Goal: Task Accomplishment & Management: Manage account settings

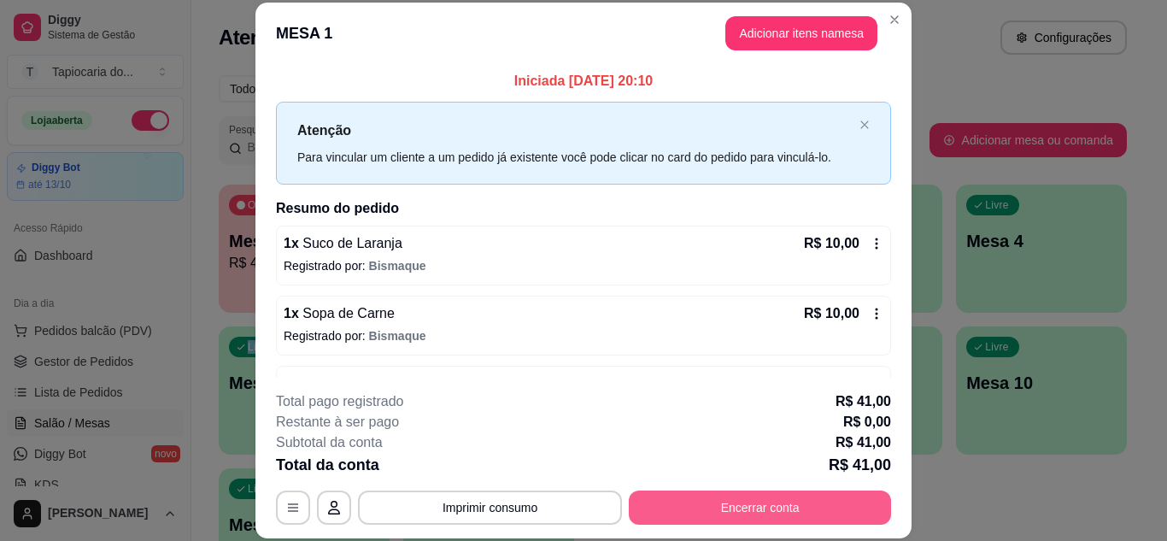
click at [817, 507] on button "Encerrar conta" at bounding box center [760, 507] width 262 height 34
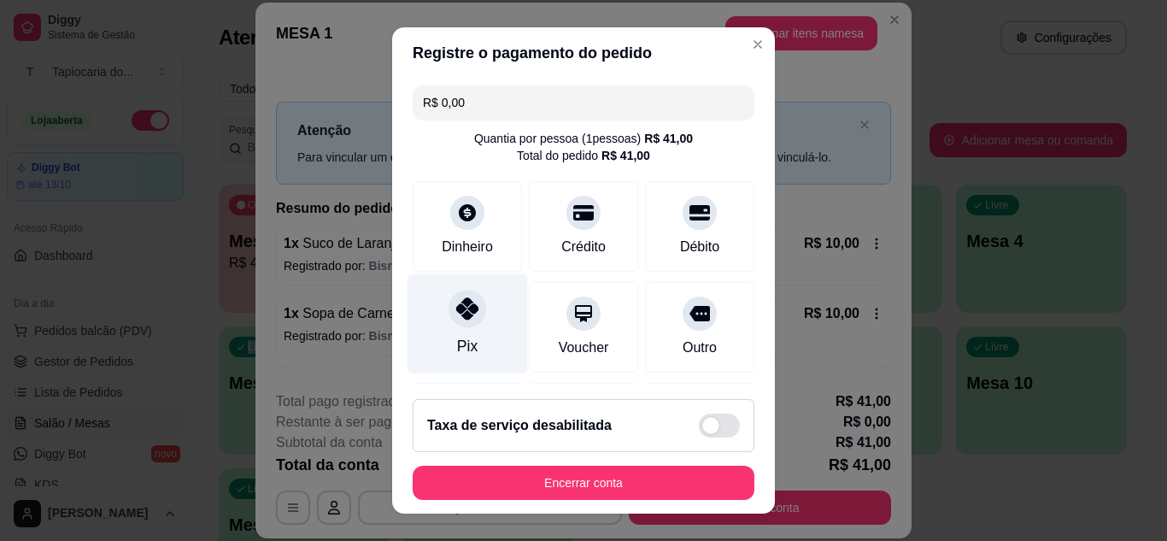
click at [464, 332] on div "Pix" at bounding box center [468, 323] width 120 height 100
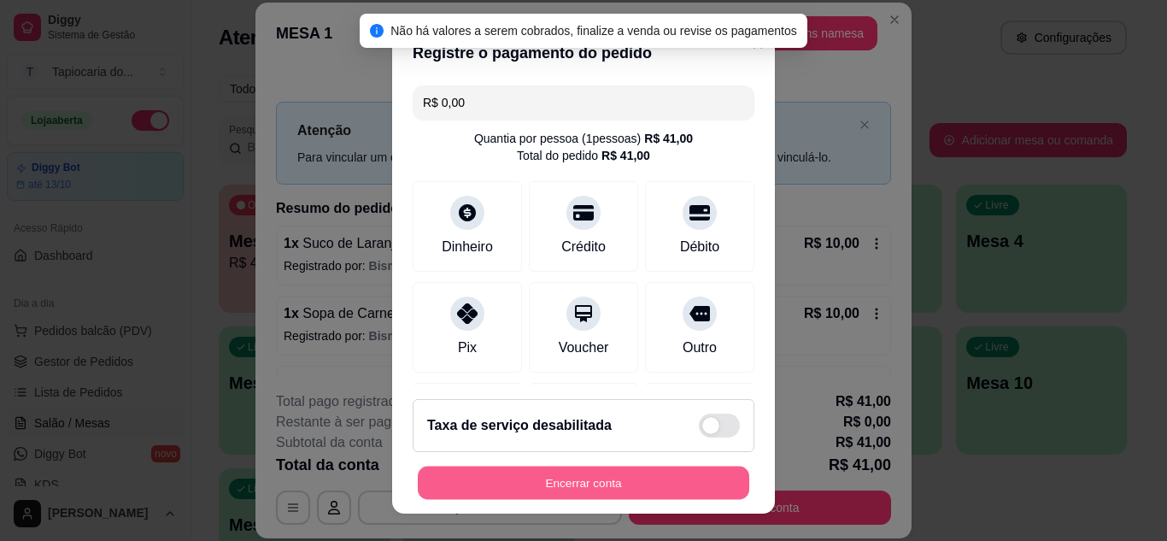
click at [560, 480] on button "Encerrar conta" at bounding box center [583, 482] width 331 height 33
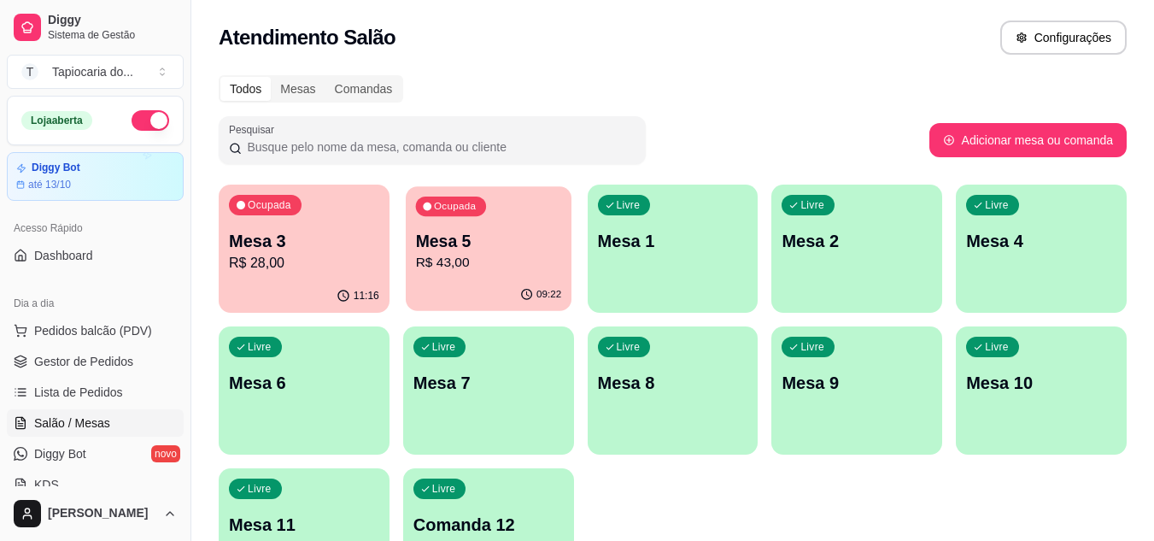
click at [504, 246] on p "Mesa 5" at bounding box center [488, 241] width 146 height 23
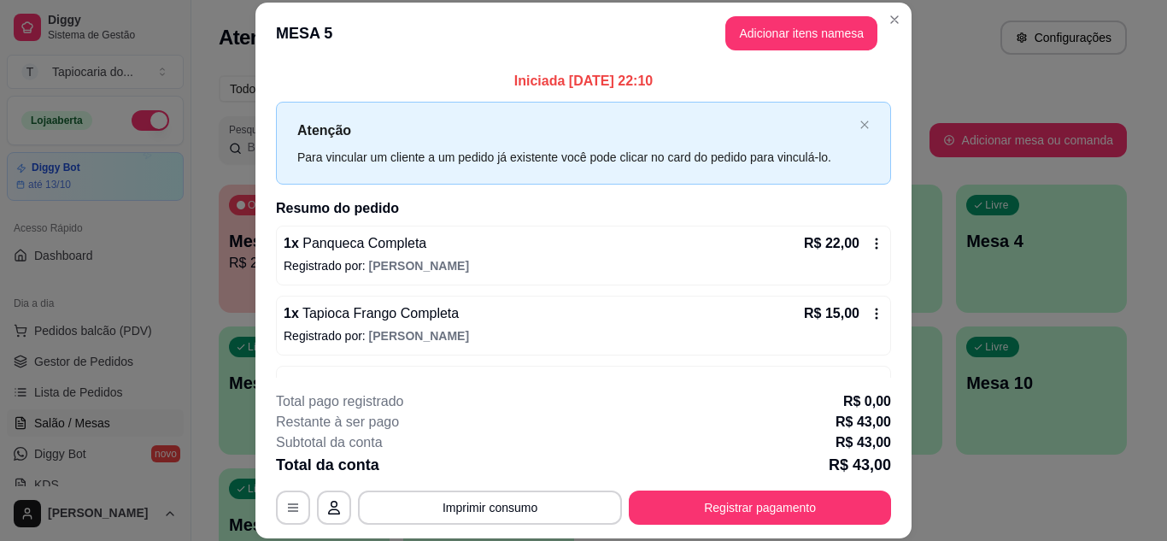
click at [681, 526] on footer "**********" at bounding box center [583, 458] width 656 height 161
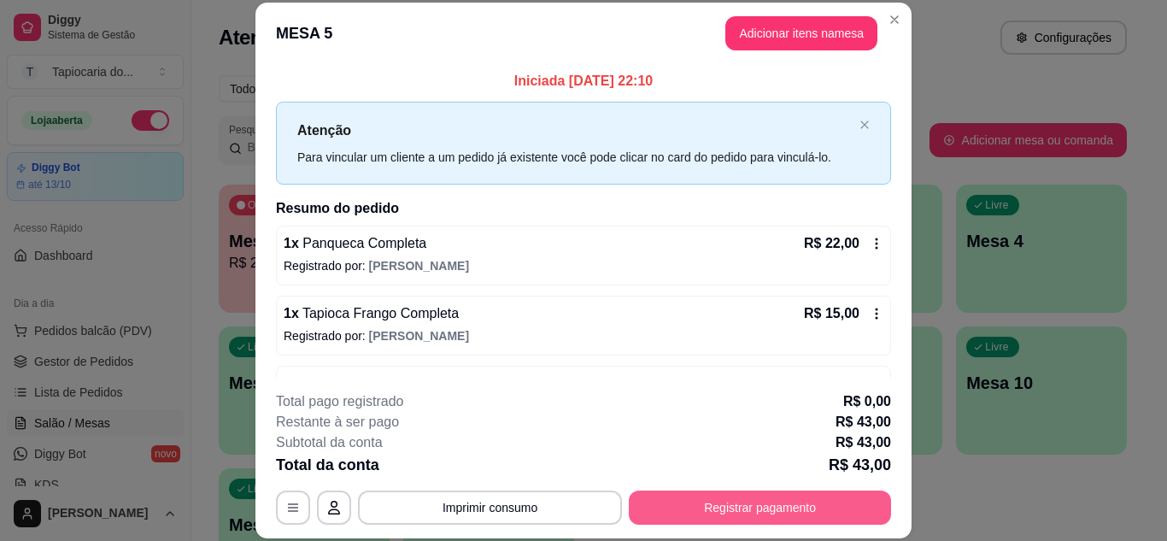
click at [713, 495] on button "Registrar pagamento" at bounding box center [760, 507] width 262 height 34
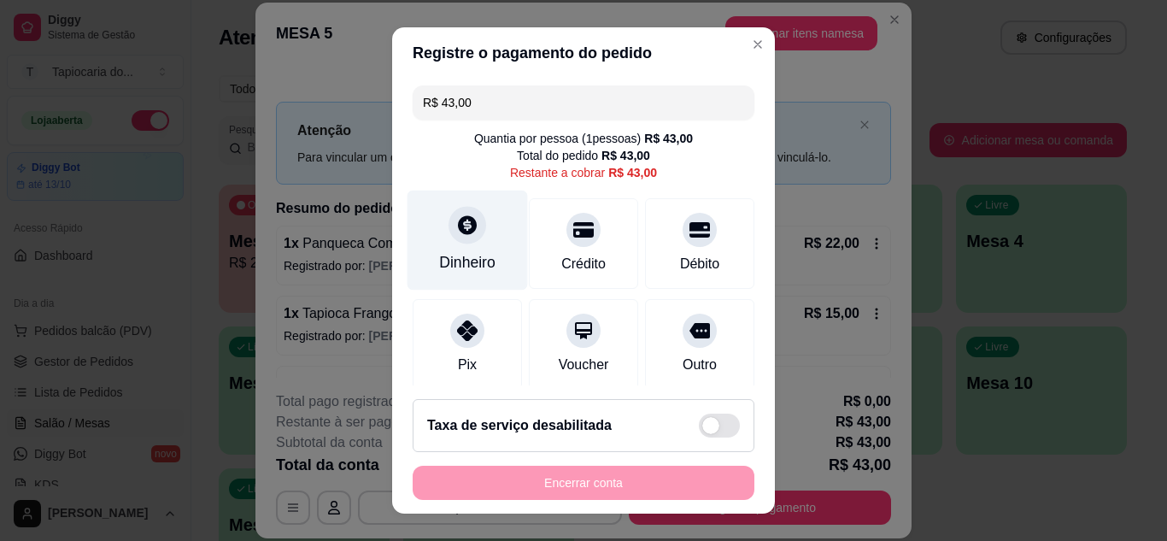
click at [470, 248] on div "Dinheiro" at bounding box center [468, 240] width 120 height 100
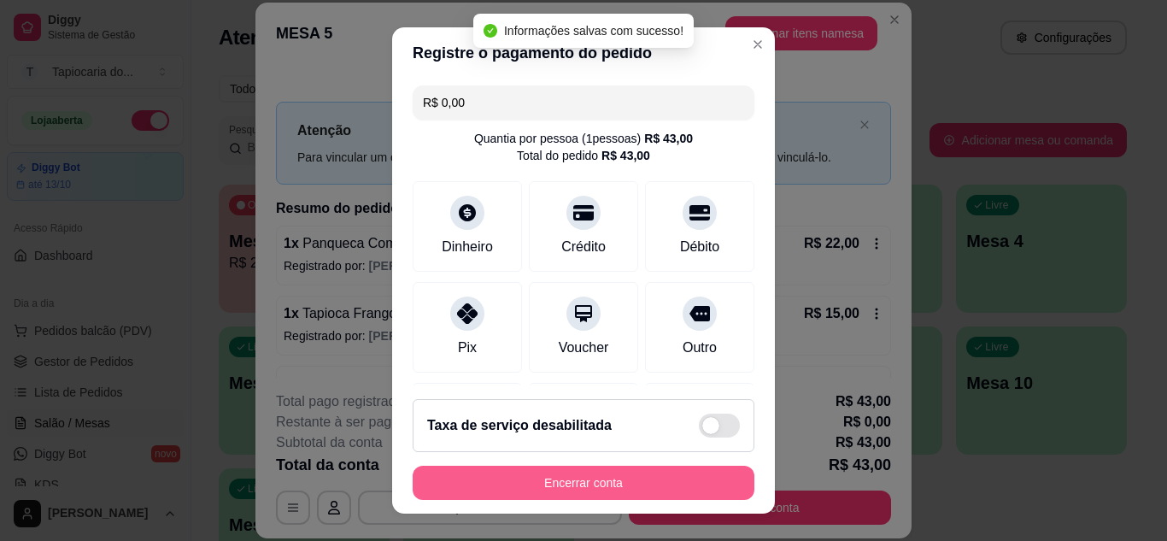
type input "R$ 0,00"
click at [604, 481] on button "Encerrar conta" at bounding box center [583, 482] width 331 height 33
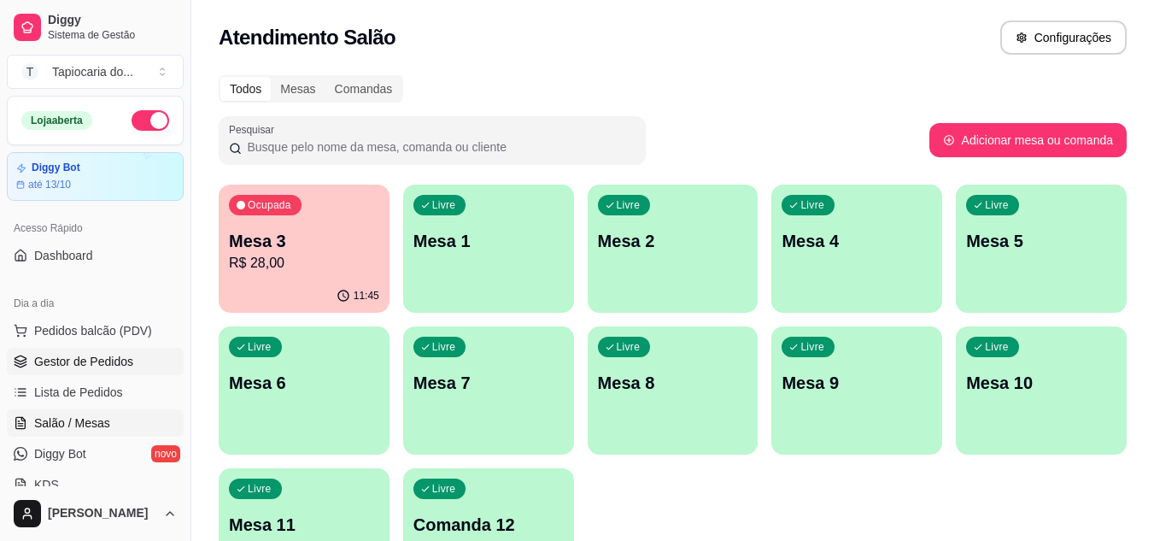
click at [93, 356] on span "Gestor de Pedidos" at bounding box center [83, 361] width 99 height 17
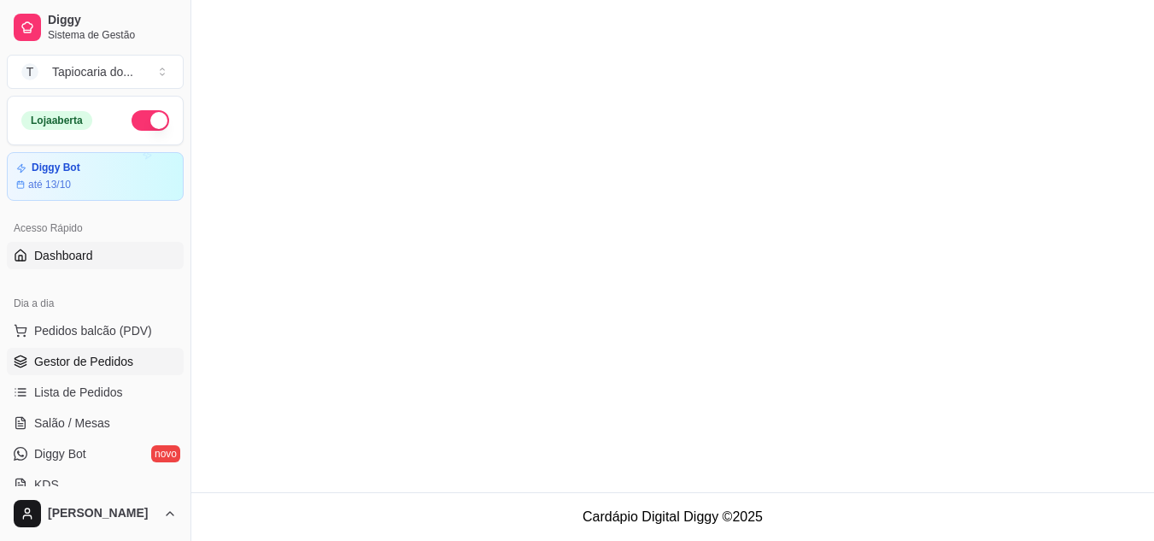
click at [83, 258] on span "Dashboard" at bounding box center [63, 255] width 59 height 17
click at [88, 252] on span "Dashboard" at bounding box center [63, 255] width 59 height 17
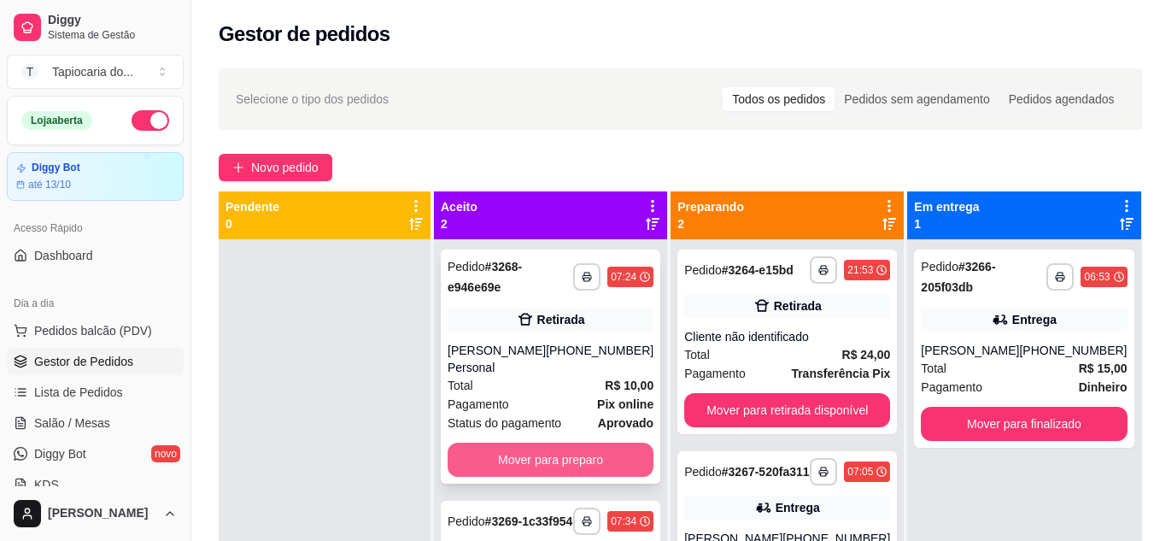
click at [601, 447] on button "Mover para preparo" at bounding box center [551, 460] width 206 height 34
click at [603, 446] on div "Mover para preparo" at bounding box center [551, 460] width 206 height 34
